Goal: Navigation & Orientation: Go to known website

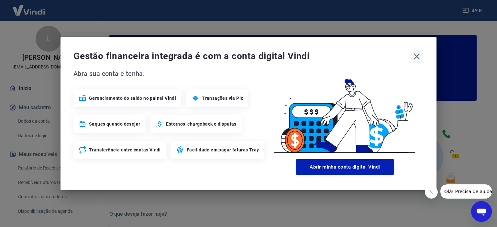
click at [413, 56] on icon "button" at bounding box center [416, 56] width 10 height 10
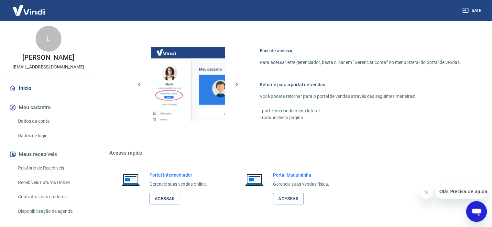
scroll to position [350, 0]
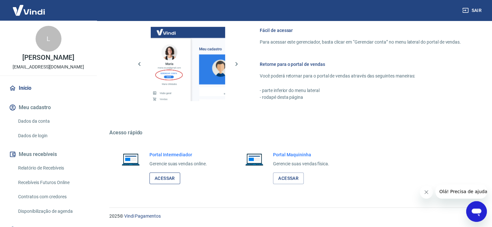
click at [172, 176] on link "Acessar" at bounding box center [164, 179] width 31 height 12
